Goal: Task Accomplishment & Management: Manage account settings

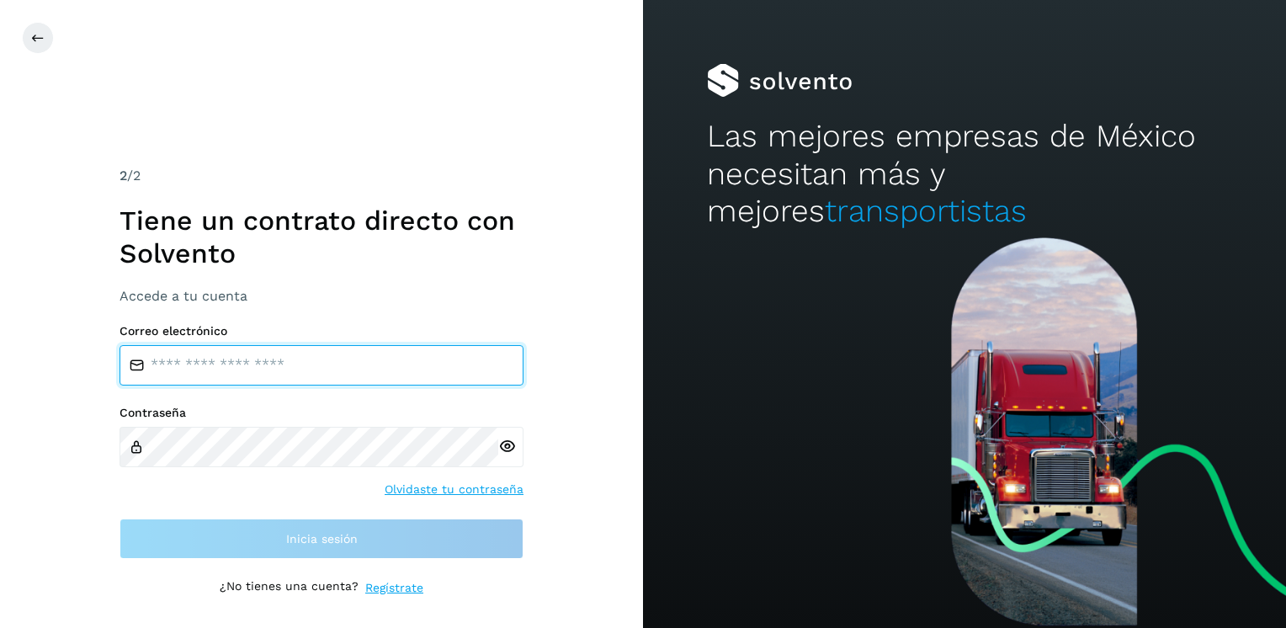
click at [221, 370] on input "email" at bounding box center [322, 365] width 404 height 40
type input "**********"
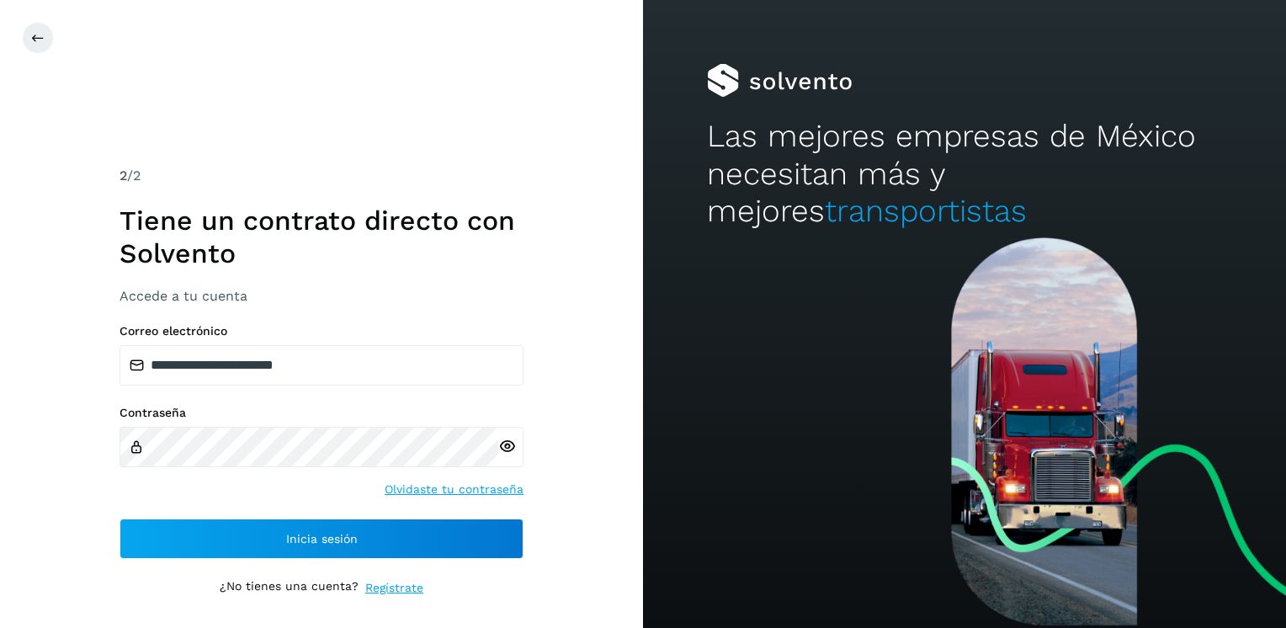
click at [515, 450] on icon at bounding box center [507, 447] width 18 height 18
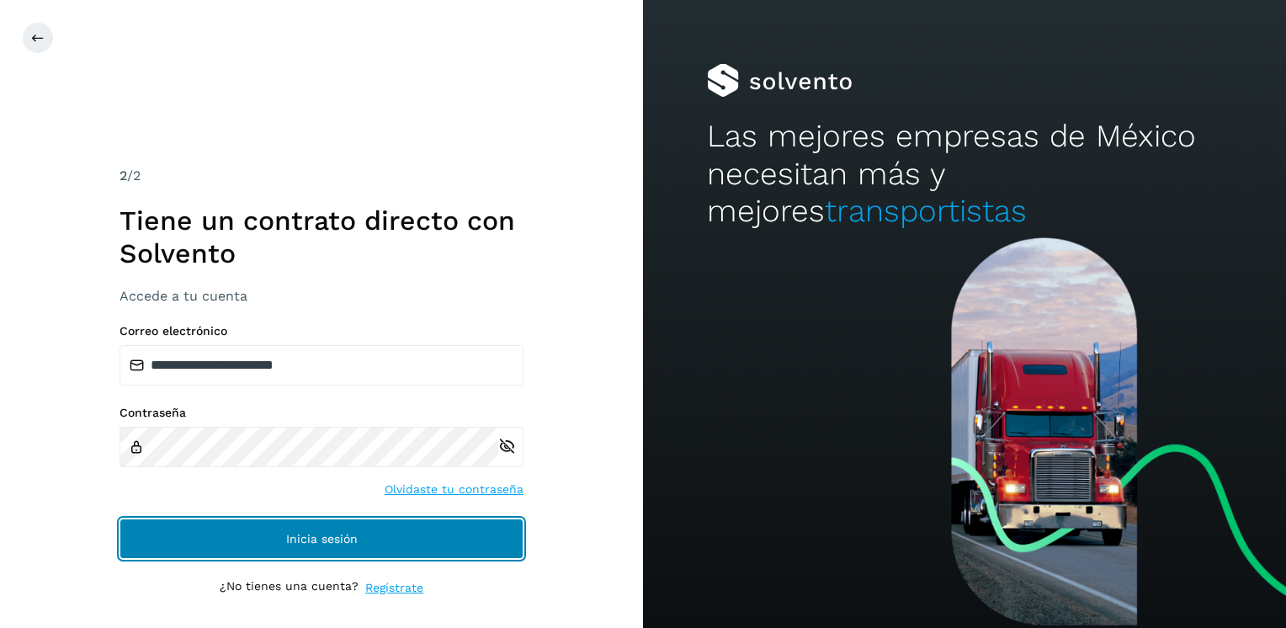
click at [317, 537] on span "Inicia sesión" at bounding box center [322, 539] width 72 height 12
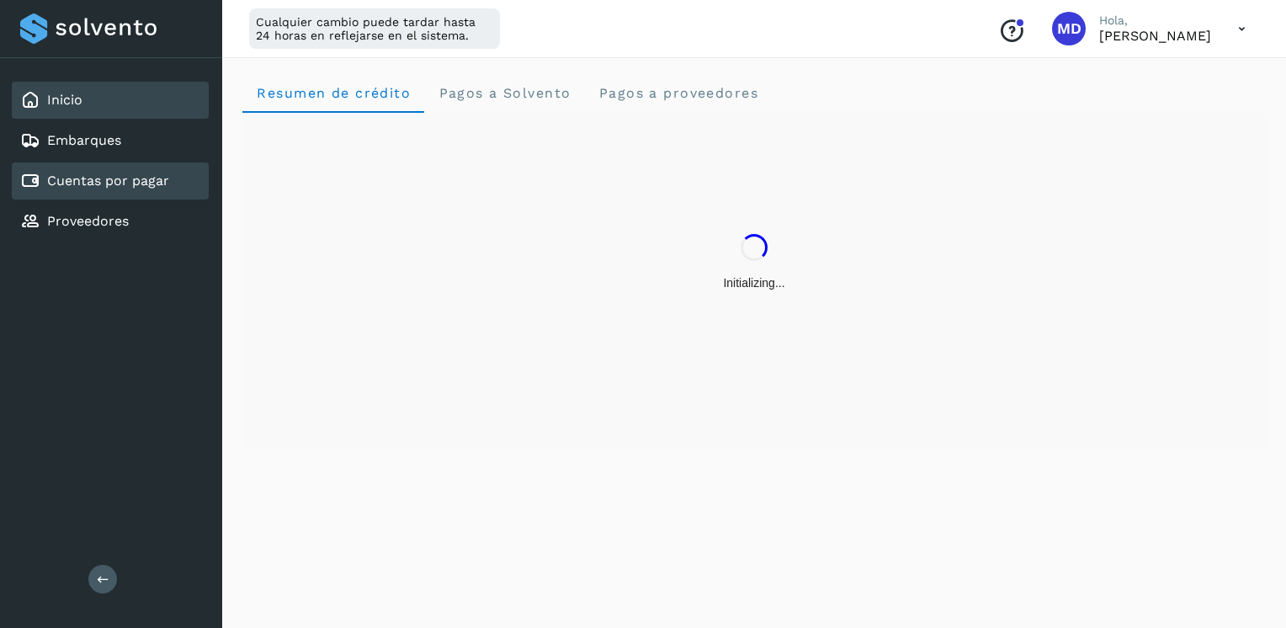
click at [122, 176] on link "Cuentas por pagar" at bounding box center [108, 181] width 122 height 16
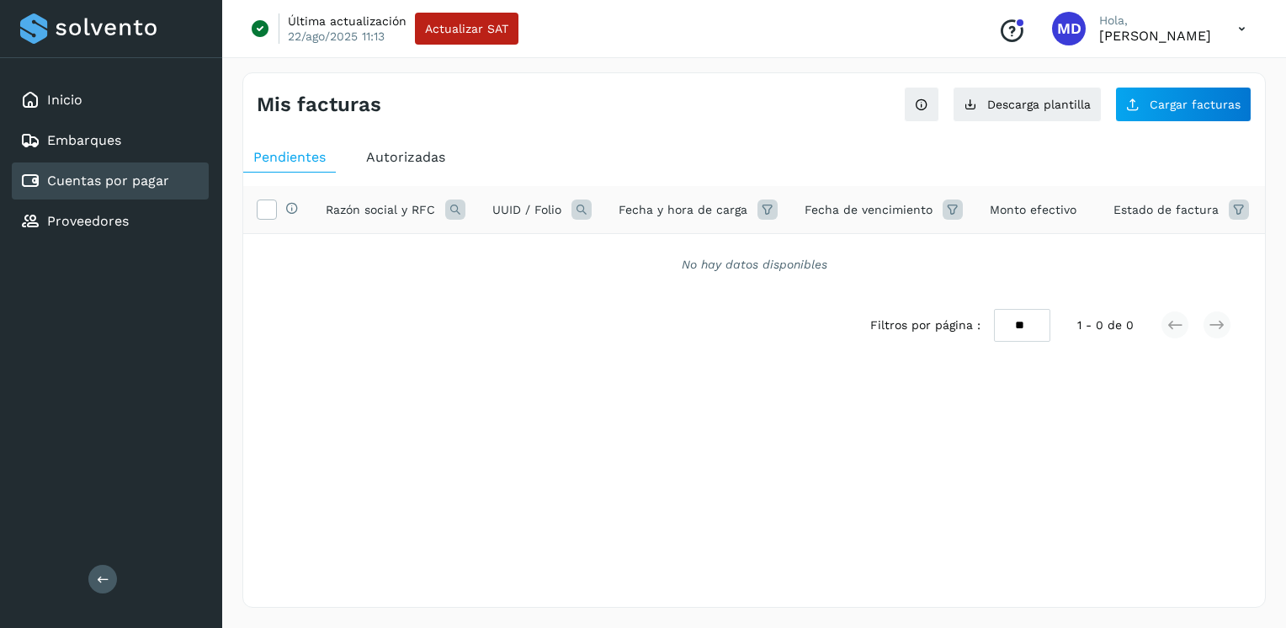
click at [393, 151] on span "Autorizadas" at bounding box center [405, 157] width 79 height 16
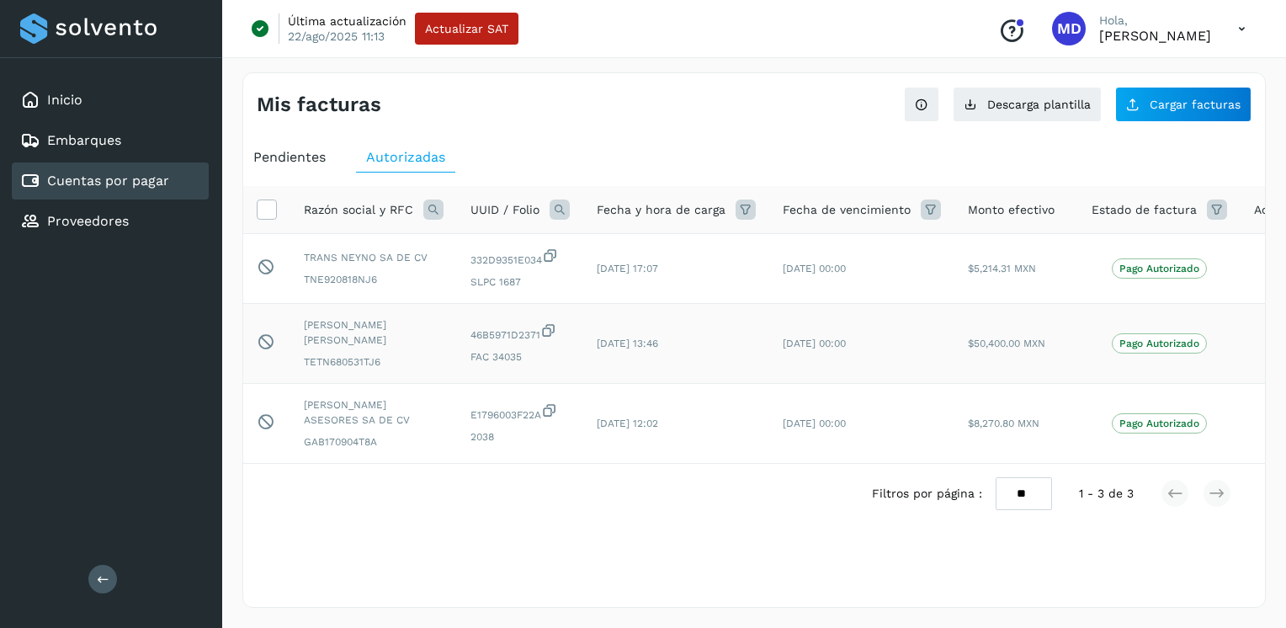
click at [1135, 338] on p "Pago Autorizado" at bounding box center [1159, 344] width 80 height 12
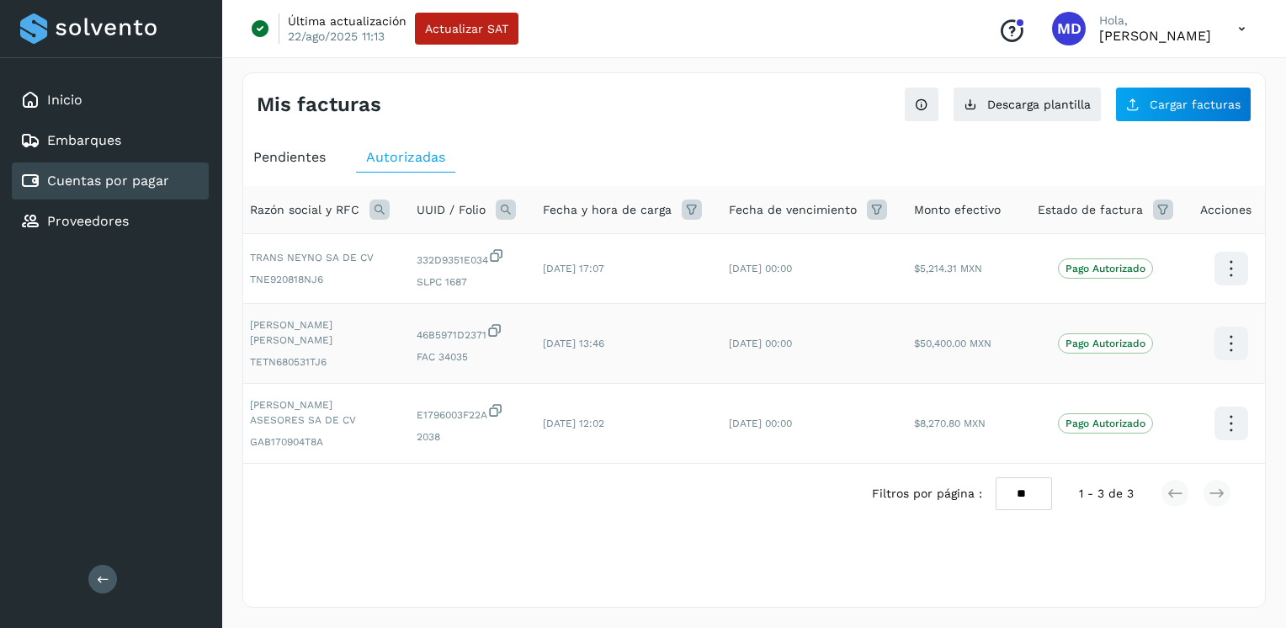
click at [1218, 339] on icon at bounding box center [1231, 344] width 40 height 40
click at [1136, 323] on button "Ver Detalle" at bounding box center [1147, 327] width 200 height 33
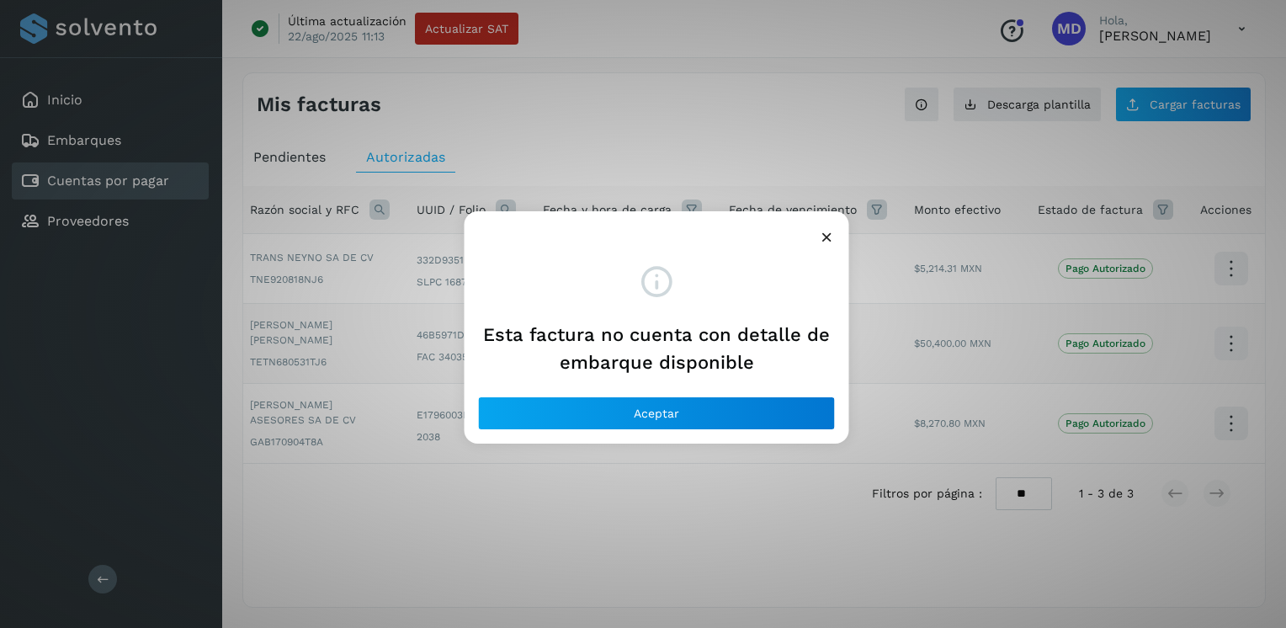
click at [820, 231] on icon at bounding box center [827, 237] width 18 height 18
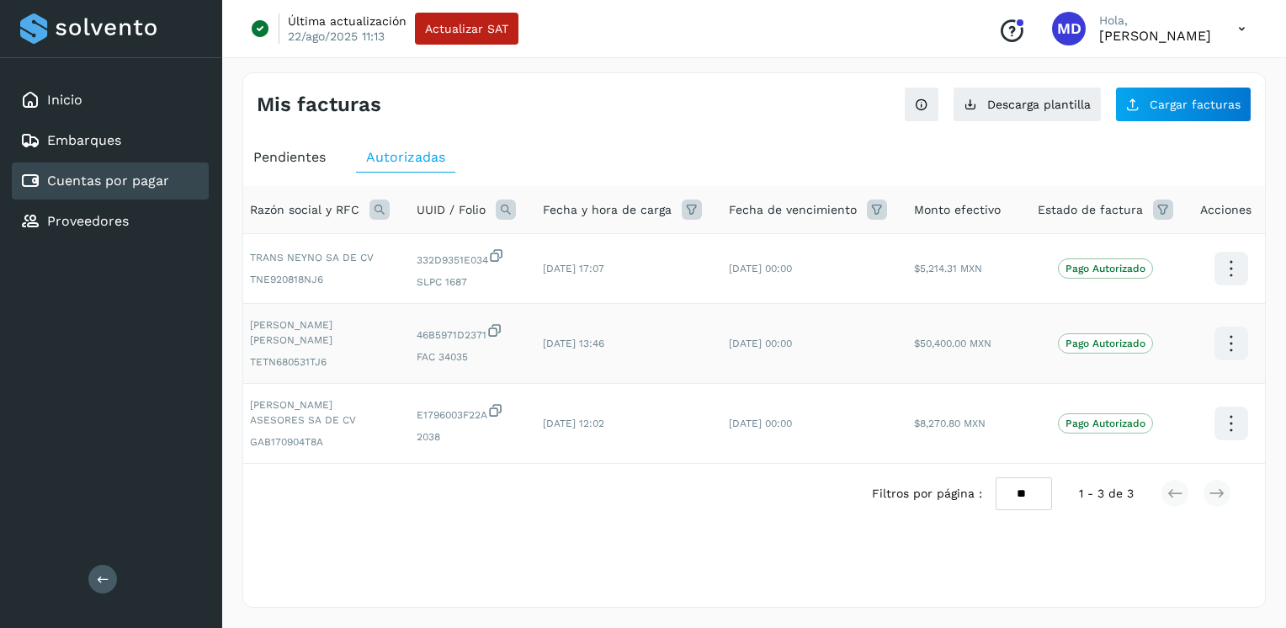
scroll to position [0, 0]
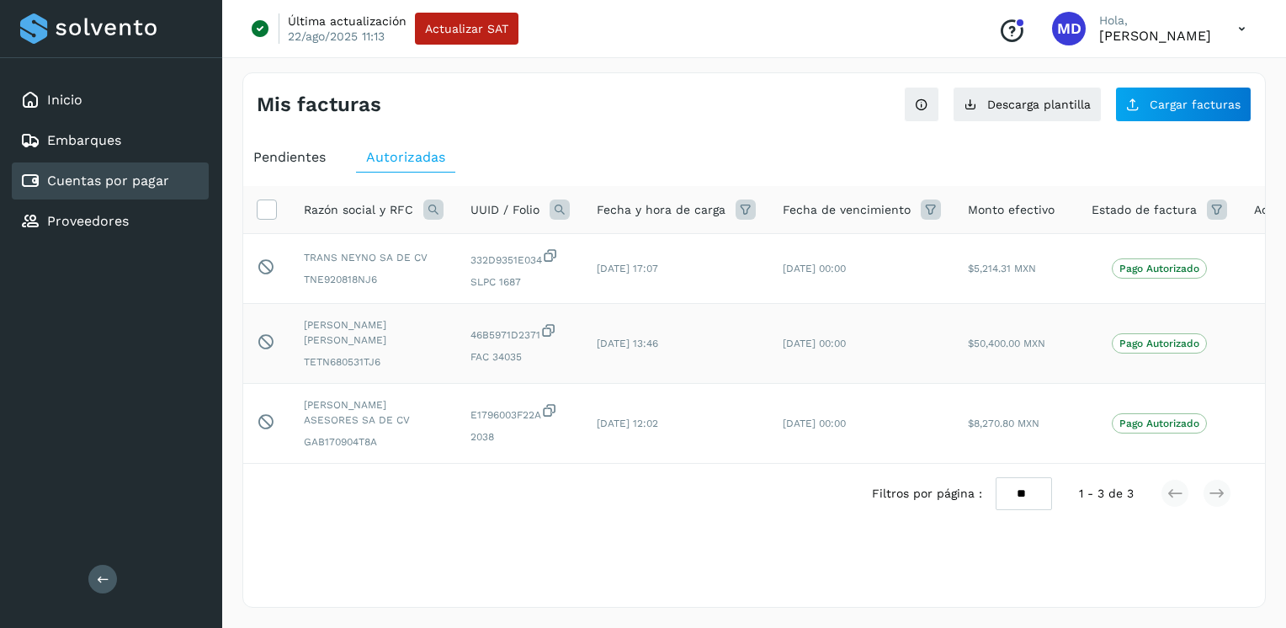
click at [746, 32] on div "Última actualización 22/ago/2025 11:13 Actualizar SAT Conoce nuestros beneficio…" at bounding box center [754, 29] width 1064 height 58
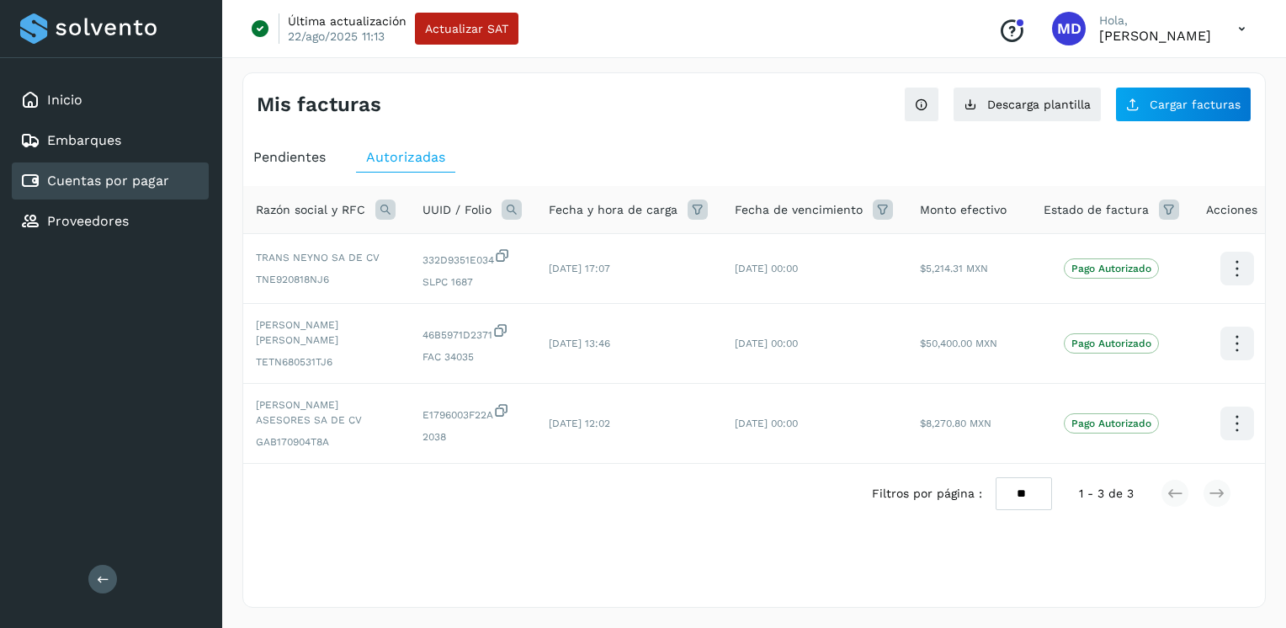
scroll to position [0, 54]
click at [1216, 332] on icon at bounding box center [1231, 344] width 40 height 40
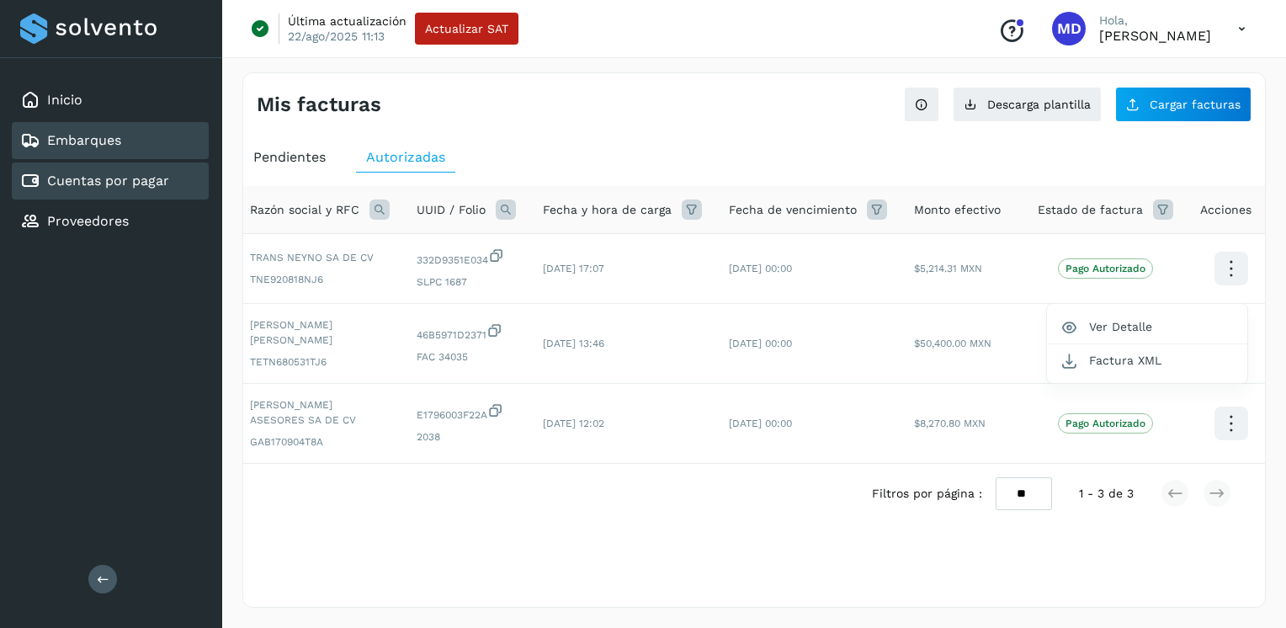
click at [110, 140] on link "Embarques" at bounding box center [84, 140] width 74 height 16
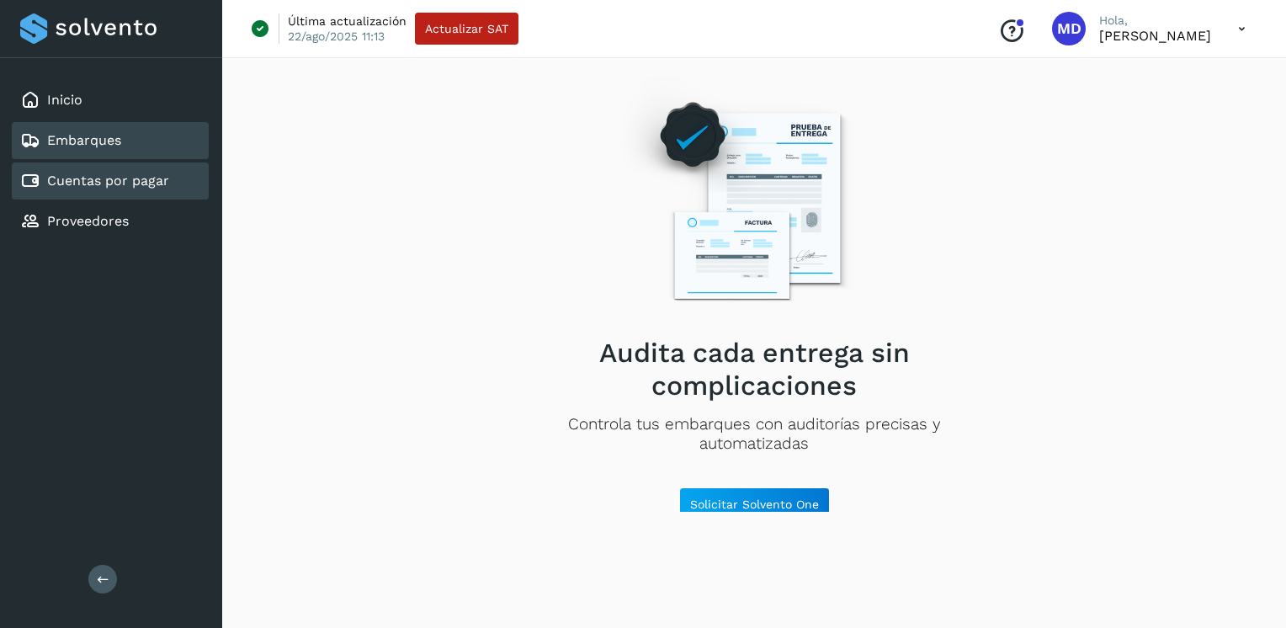
click at [108, 183] on link "Cuentas por pagar" at bounding box center [108, 181] width 122 height 16
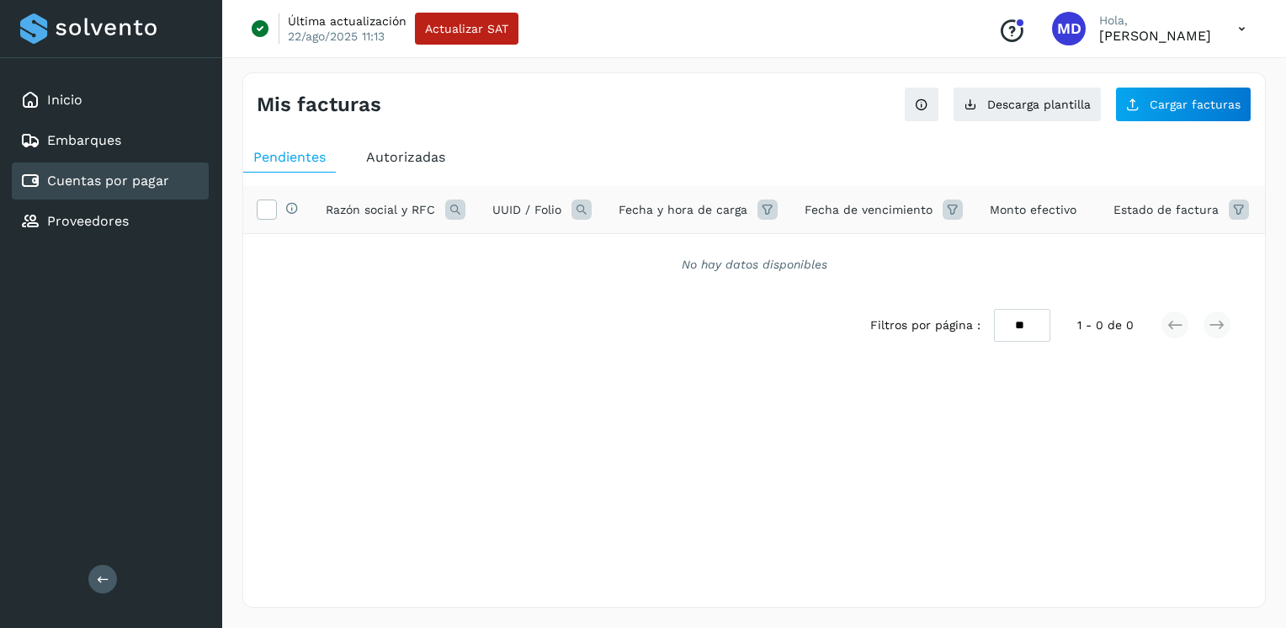
click at [1024, 205] on span "Monto efectivo" at bounding box center [1033, 210] width 87 height 18
click at [838, 207] on span "Fecha de vencimiento" at bounding box center [869, 210] width 128 height 18
click at [640, 204] on span "Fecha y hora de carga" at bounding box center [683, 210] width 129 height 18
click at [497, 205] on span "UUID / Folio" at bounding box center [526, 210] width 69 height 18
click at [364, 201] on span "Razón social y RFC" at bounding box center [380, 210] width 109 height 18
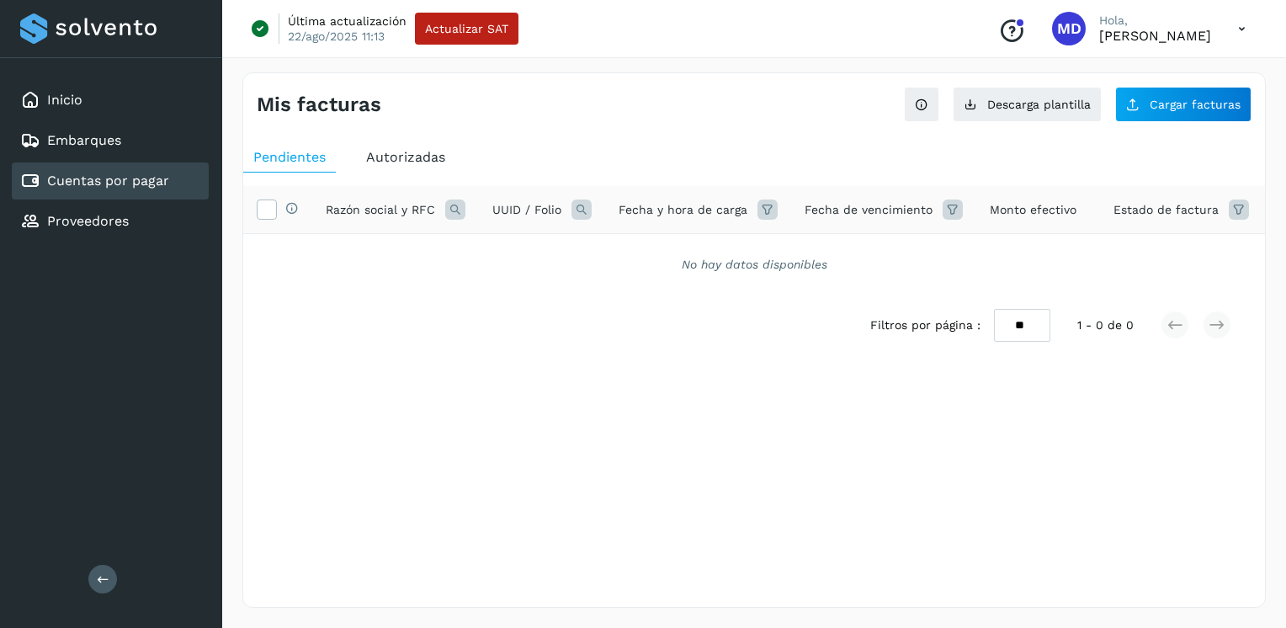
click at [108, 180] on link "Cuentas por pagar" at bounding box center [108, 181] width 122 height 16
click at [432, 159] on span "Autorizadas" at bounding box center [405, 157] width 79 height 16
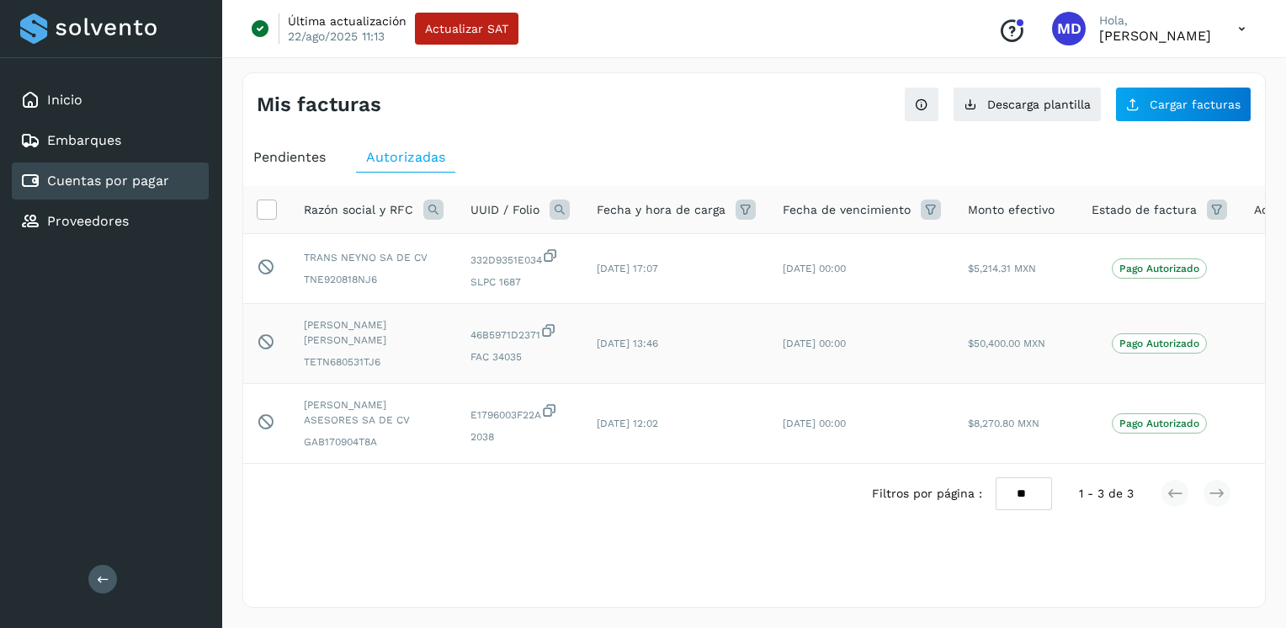
click at [550, 328] on icon at bounding box center [548, 331] width 17 height 18
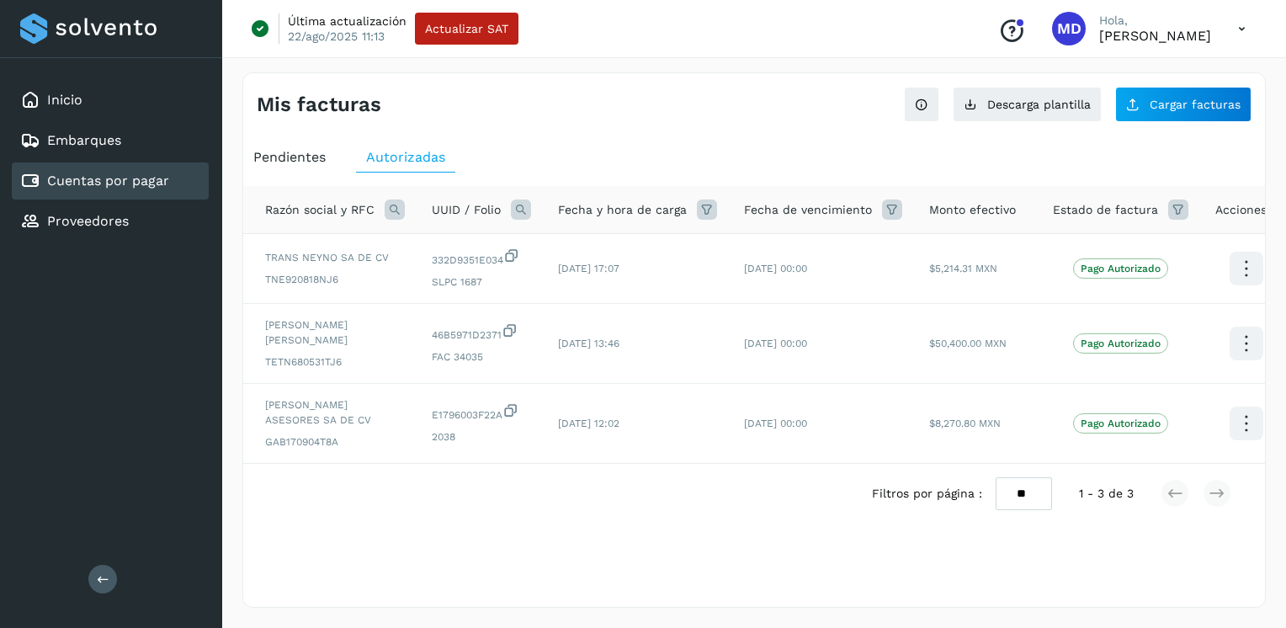
scroll to position [0, 54]
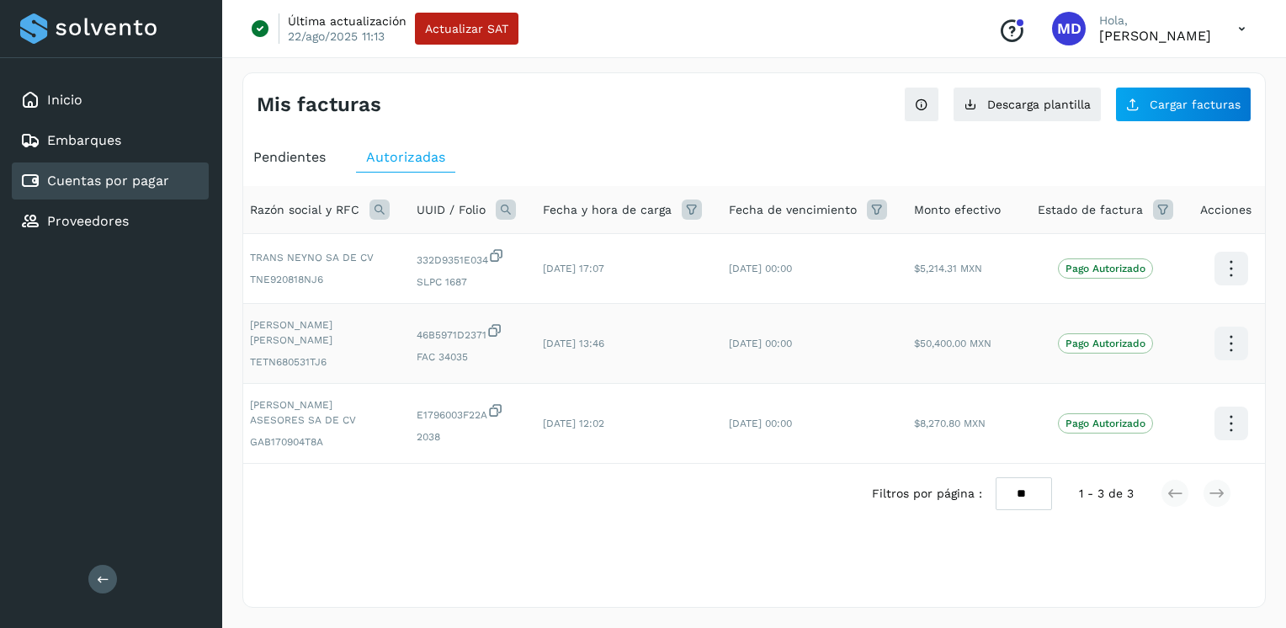
click at [1214, 349] on icon at bounding box center [1231, 344] width 40 height 40
